Goal: Find specific page/section: Find specific page/section

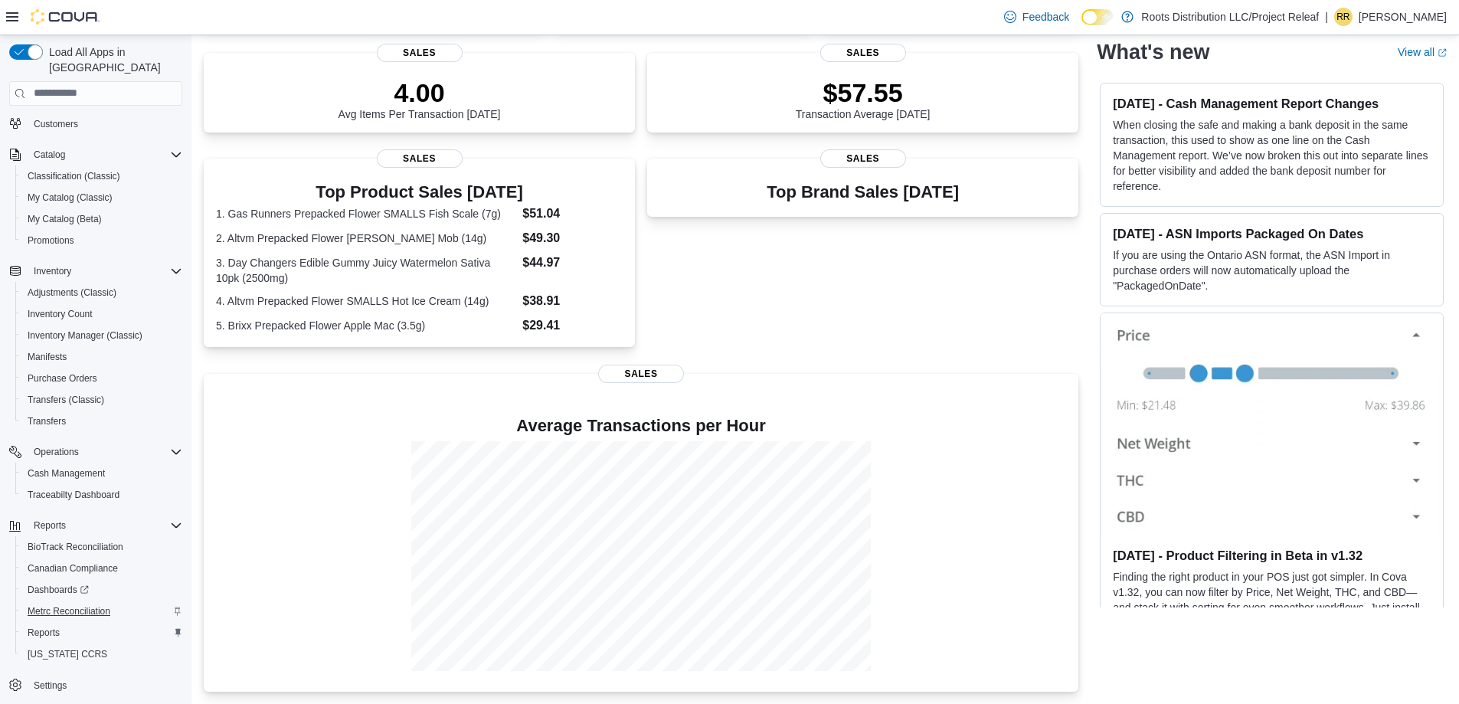
scroll to position [130, 0]
click at [60, 622] on link "Reports" at bounding box center [43, 631] width 44 height 18
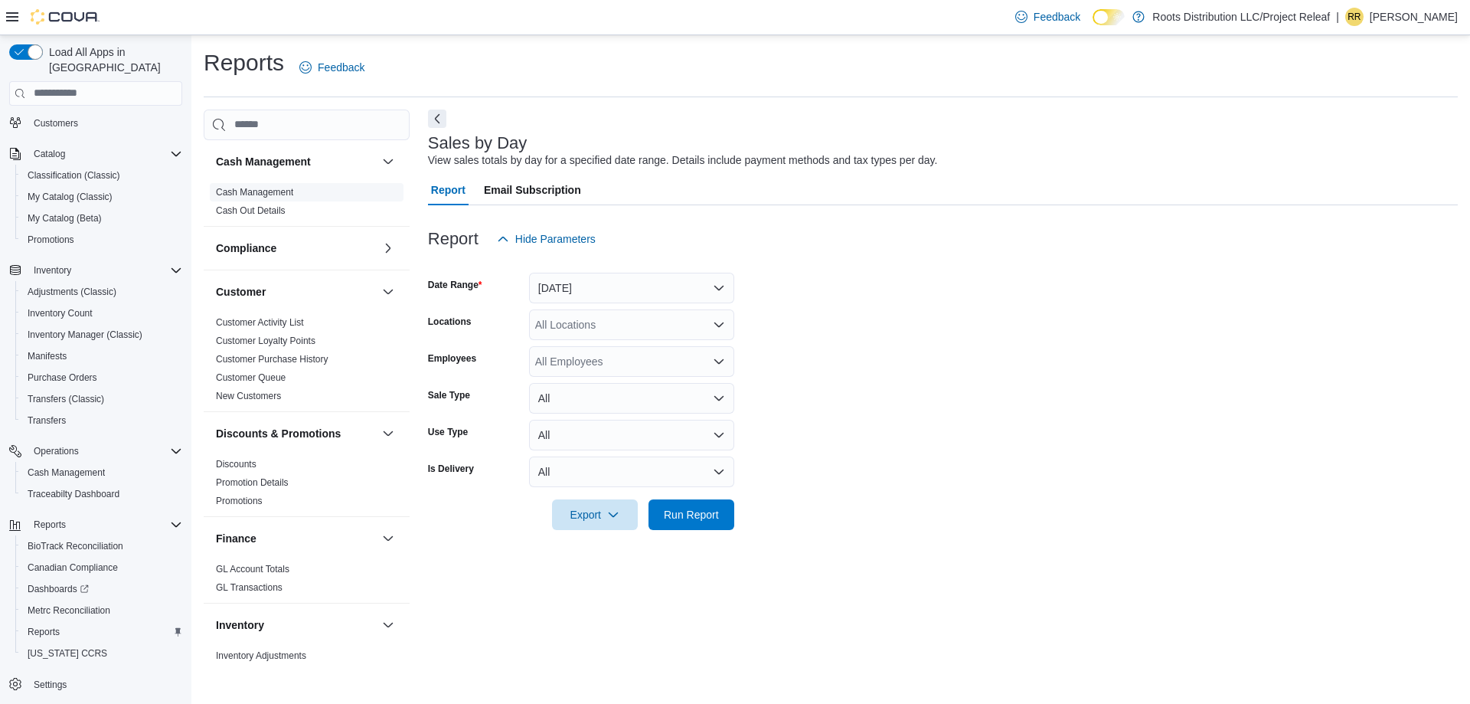
click at [270, 200] on span "Cash Management" at bounding box center [307, 192] width 194 height 18
click at [278, 191] on link "Cash Management" at bounding box center [254, 192] width 77 height 11
